Goal: Task Accomplishment & Management: Manage account settings

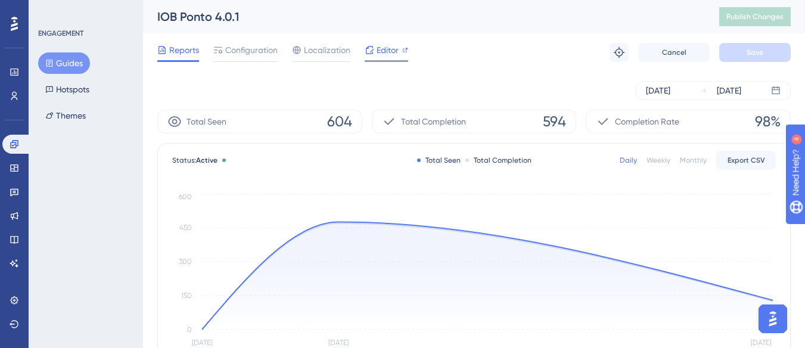
click at [395, 50] on span "Editor" at bounding box center [387, 50] width 22 height 14
click at [256, 42] on div "Reports Configuration Localization Editor Troubleshoot Cancel Save" at bounding box center [473, 52] width 633 height 38
click at [254, 49] on span "Configuration" at bounding box center [251, 50] width 52 height 14
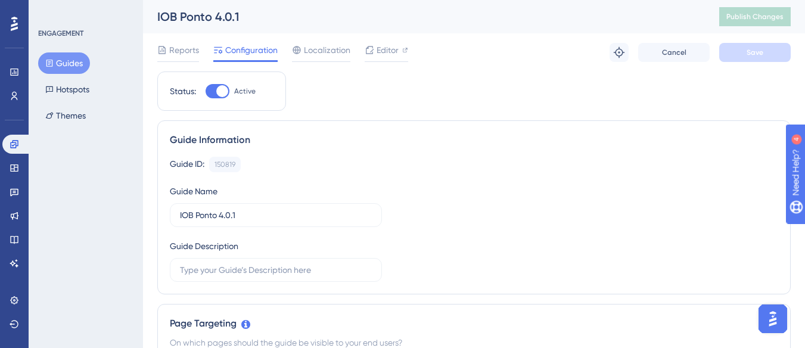
click at [210, 94] on div at bounding box center [217, 91] width 24 height 14
click at [205, 92] on input "Active" at bounding box center [205, 91] width 1 height 1
checkbox input "false"
click at [755, 59] on button "Save" at bounding box center [754, 52] width 71 height 19
click at [745, 15] on span "Publish Changes" at bounding box center [754, 17] width 57 height 10
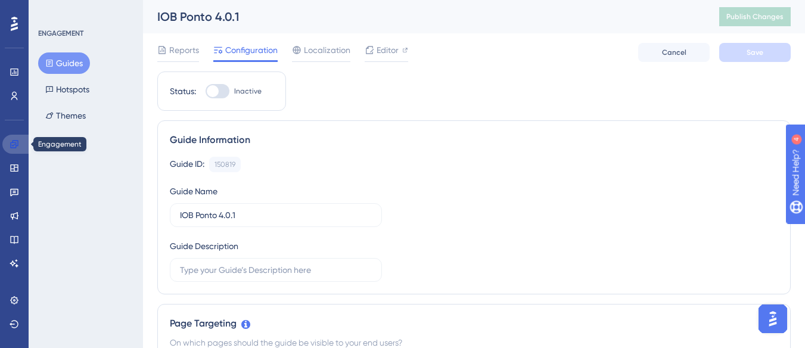
click at [10, 141] on icon at bounding box center [15, 144] width 10 height 10
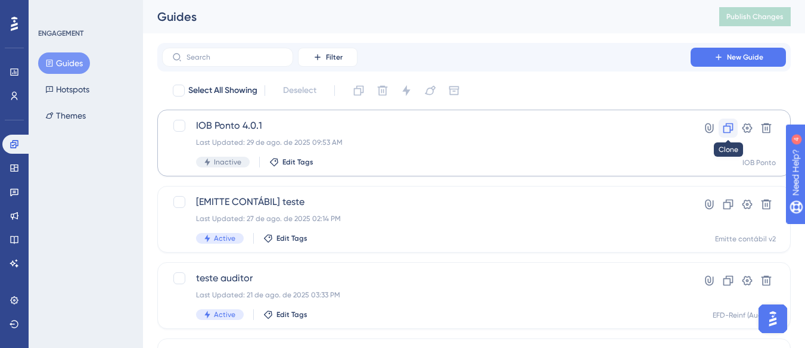
click at [727, 127] on icon at bounding box center [728, 128] width 12 height 12
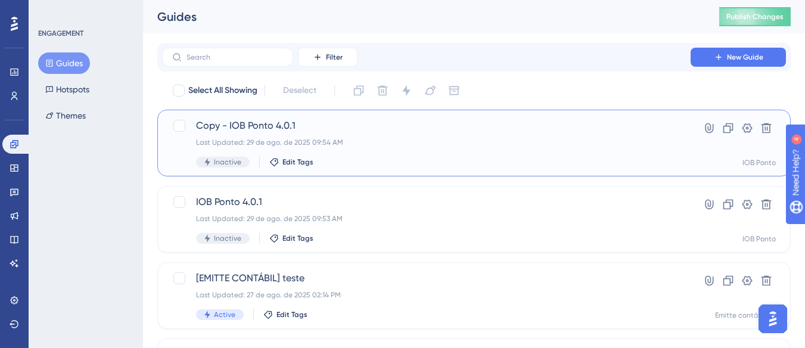
click at [223, 124] on span "Copy - IOB Ponto 4.0.1" at bounding box center [426, 126] width 460 height 14
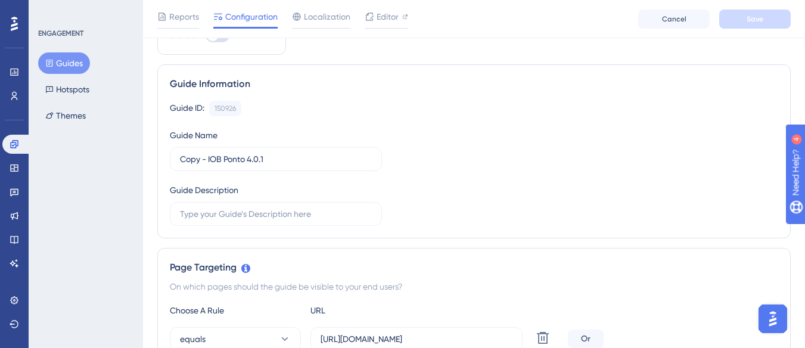
scroll to position [60, 0]
drag, startPoint x: 208, startPoint y: 161, endPoint x: 166, endPoint y: 161, distance: 42.9
click at [166, 161] on div "Guide Information Guide ID: 150926 Copy Guide Name Copy - IOB Ponto 4.0.1 Guide…" at bounding box center [473, 153] width 633 height 174
click at [263, 162] on input "IOB Ponto 4.0.1" at bounding box center [276, 160] width 192 height 13
type input "IOB Ponto 4.0.1 - Extra"
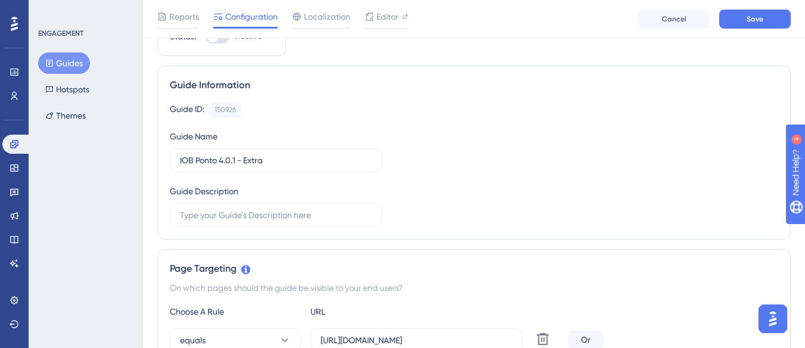
click at [434, 163] on div "Guide ID: 150926 Copy Guide Name IOB Ponto 4.0.1 - Extra Guide Description" at bounding box center [474, 164] width 608 height 125
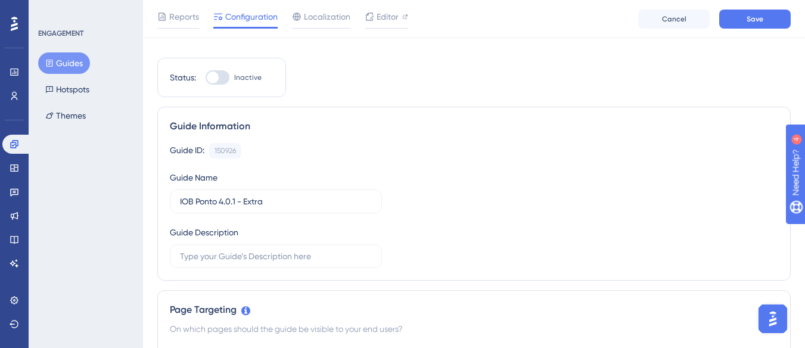
scroll to position [0, 0]
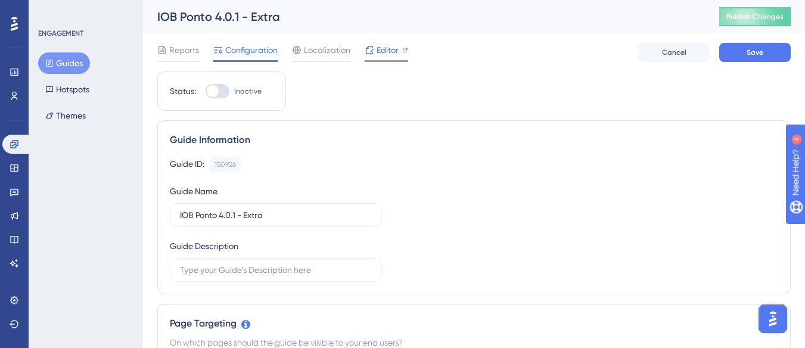
click at [380, 54] on span "Editor" at bounding box center [387, 50] width 22 height 14
